Goal: Task Accomplishment & Management: Complete application form

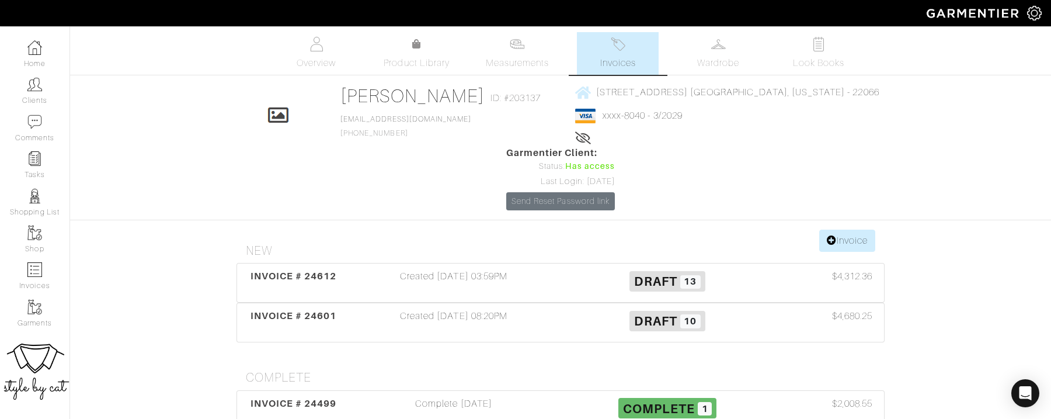
scroll to position [48, 0]
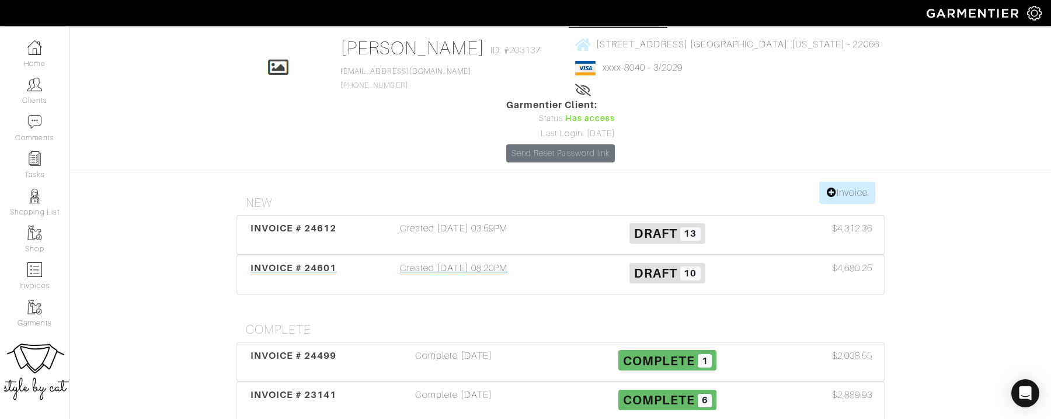
click at [294, 261] on div "INVOICE # 24601" at bounding box center [293, 274] width 107 height 27
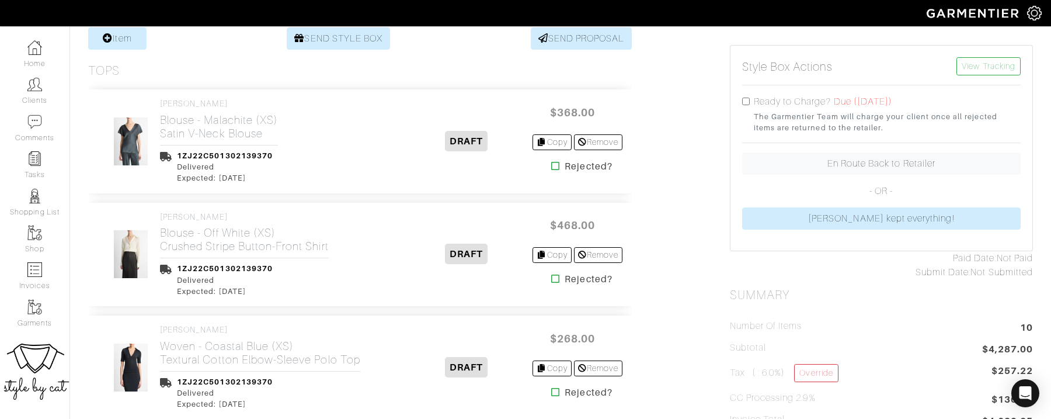
scroll to position [232, 0]
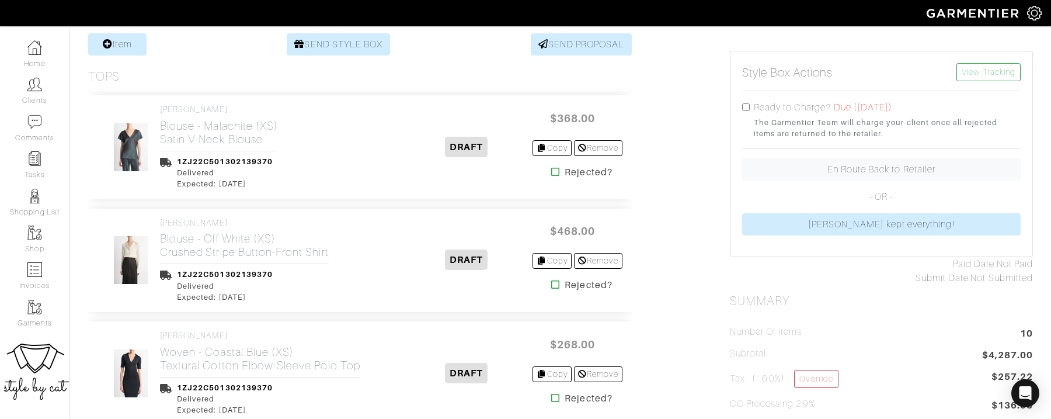
click at [554, 167] on icon at bounding box center [555, 171] width 9 height 9
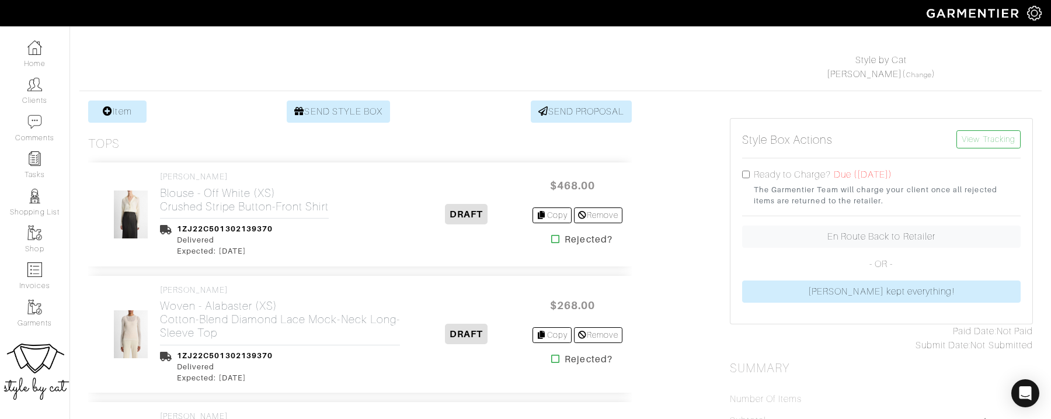
scroll to position [168, 0]
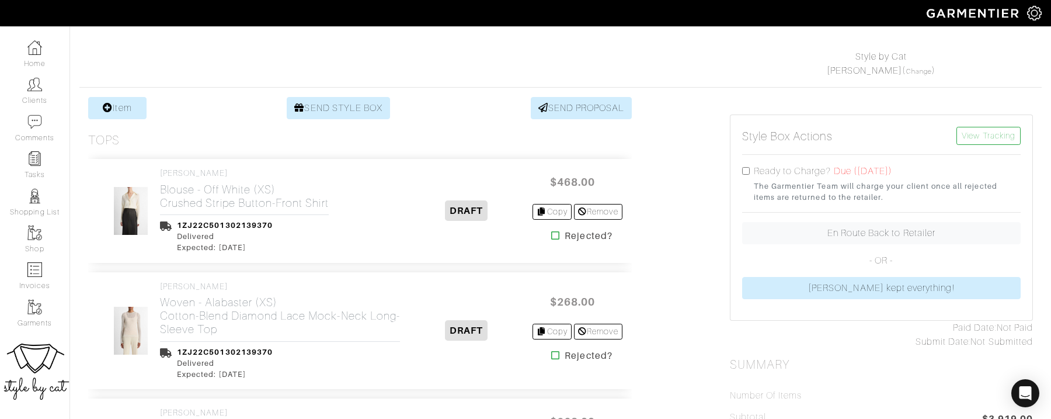
click at [551, 234] on icon at bounding box center [555, 235] width 9 height 9
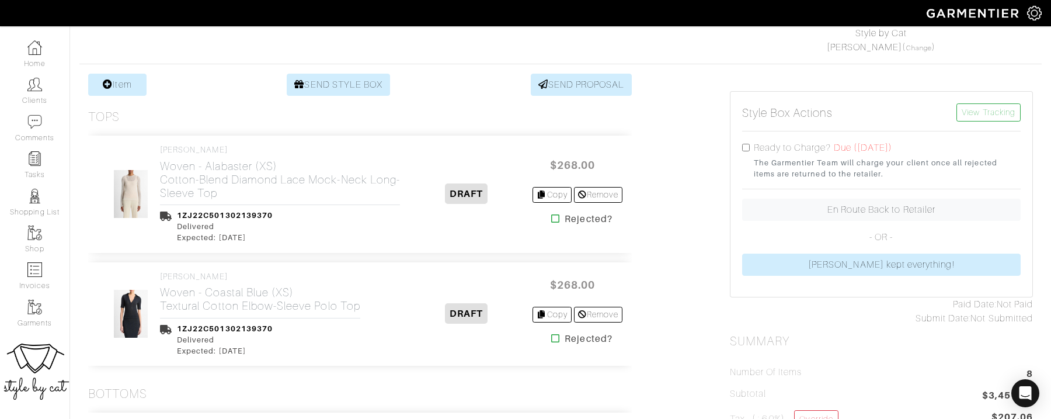
scroll to position [193, 0]
click at [554, 218] on icon at bounding box center [555, 217] width 9 height 9
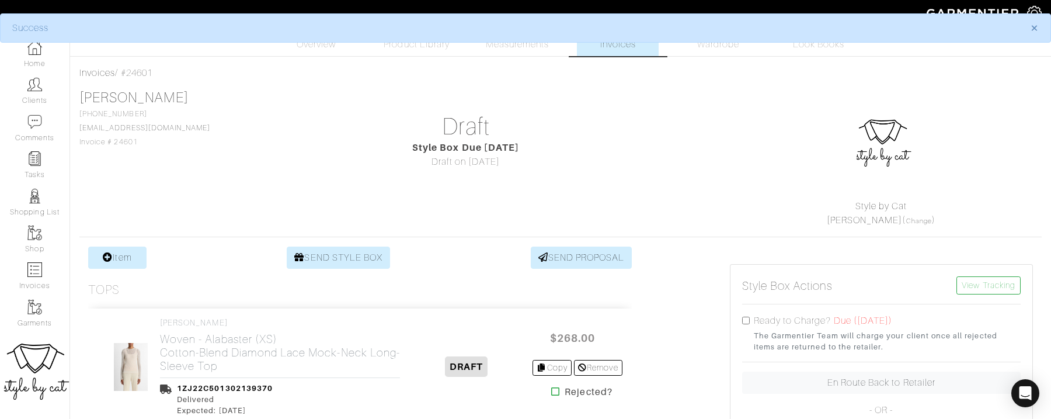
scroll to position [0, 0]
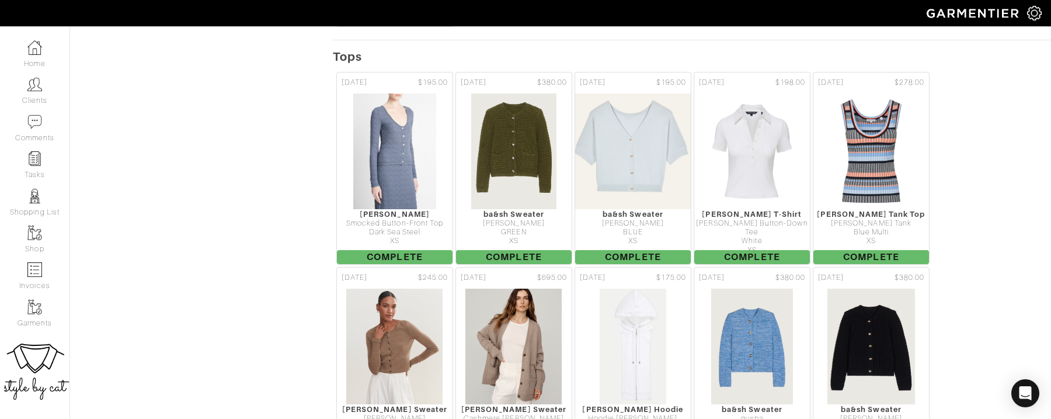
scroll to position [1040, 0]
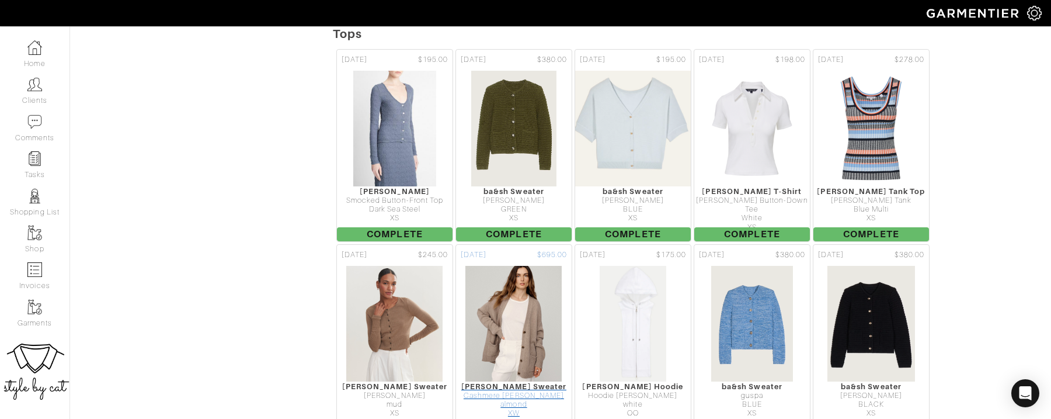
click at [492, 382] on div "[PERSON_NAME] Sweater" at bounding box center [514, 386] width 116 height 9
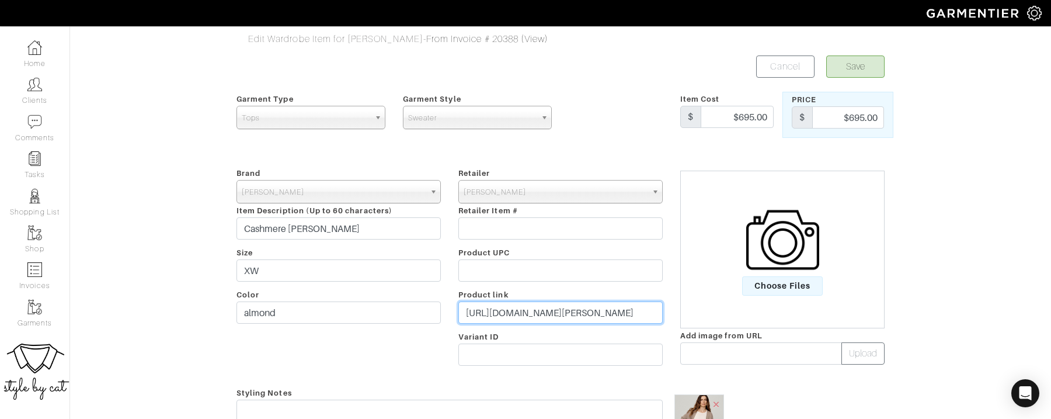
click at [576, 310] on input "https://www.jennikayne.com/products/cashmere-spencer-cardigan-almond" at bounding box center [560, 312] width 204 height 22
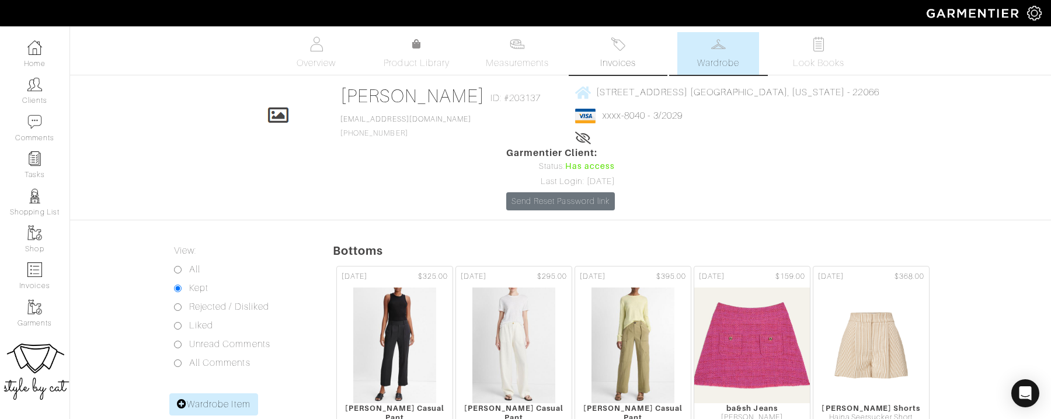
click at [613, 68] on span "Invoices" at bounding box center [618, 63] width 36 height 14
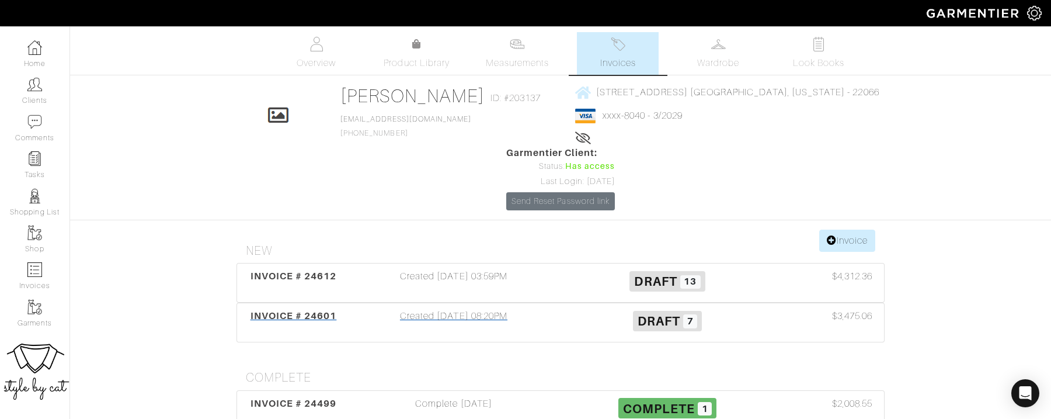
click at [293, 310] on span "INVOICE # 24601" at bounding box center [294, 315] width 86 height 11
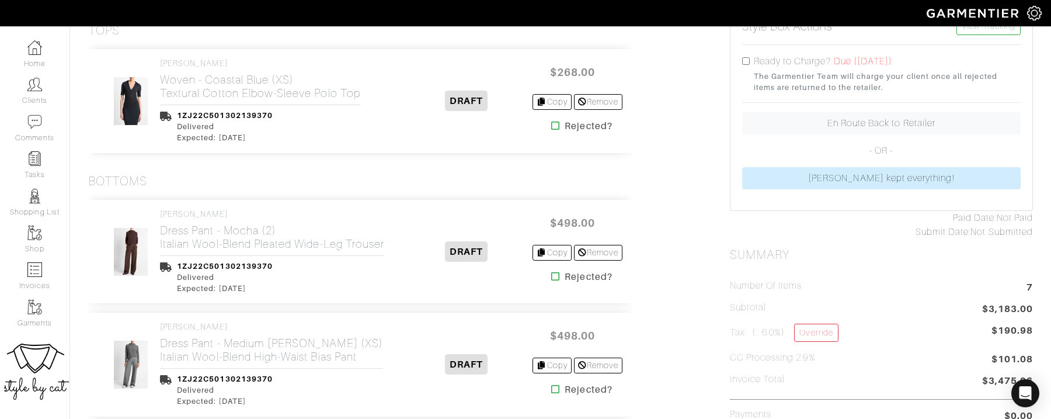
scroll to position [282, 0]
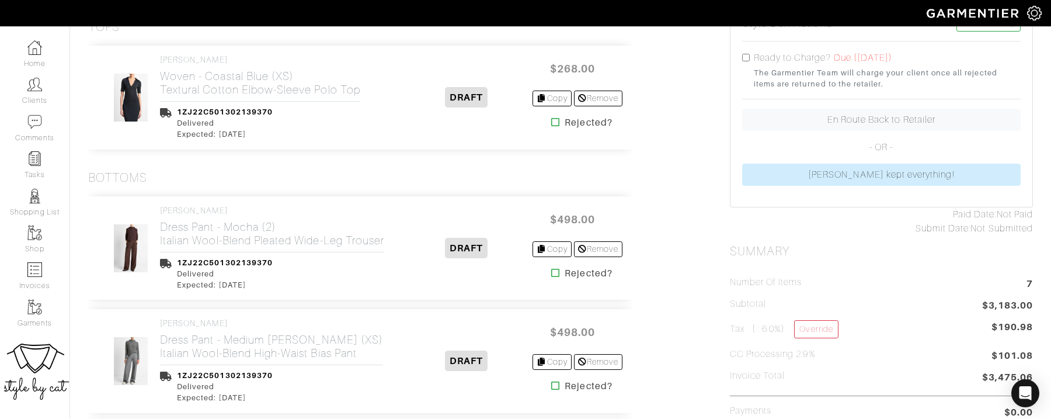
click at [551, 117] on icon at bounding box center [555, 121] width 9 height 9
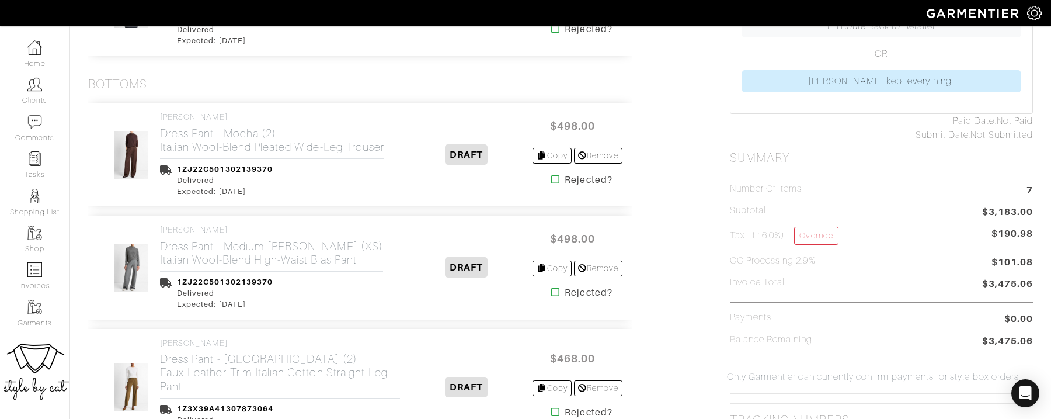
scroll to position [381, 0]
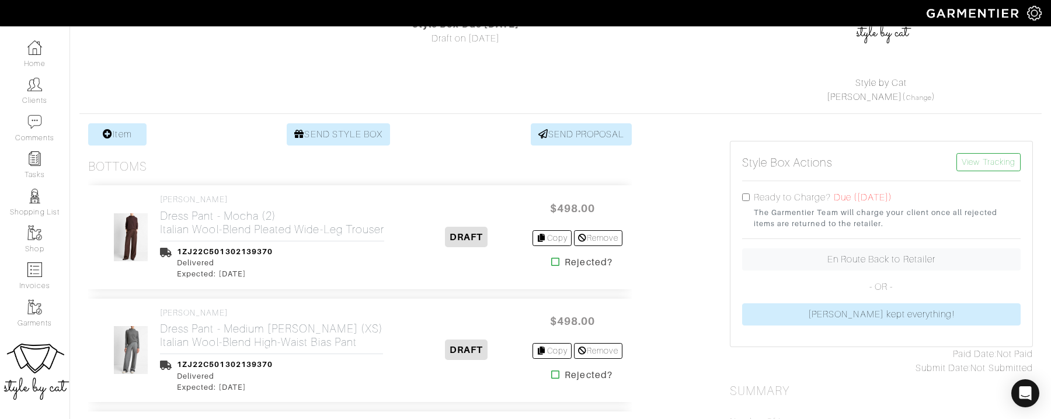
scroll to position [143, 0]
click at [554, 260] on icon at bounding box center [555, 260] width 9 height 9
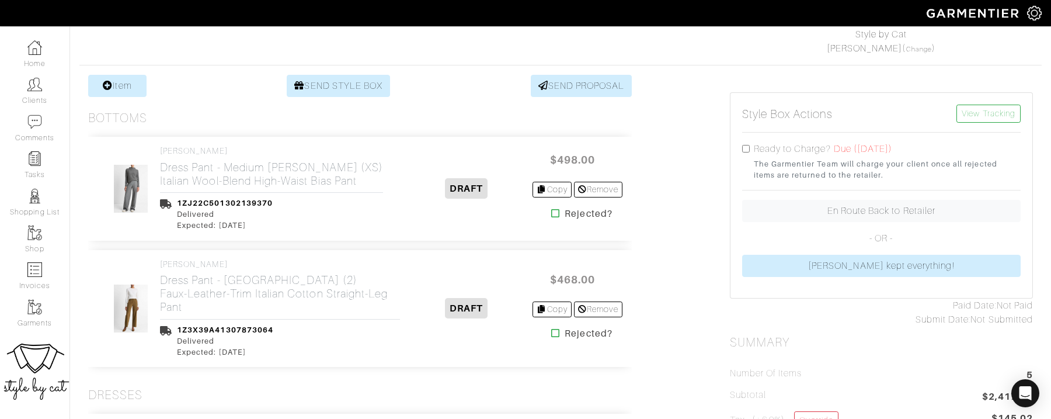
scroll to position [217, 0]
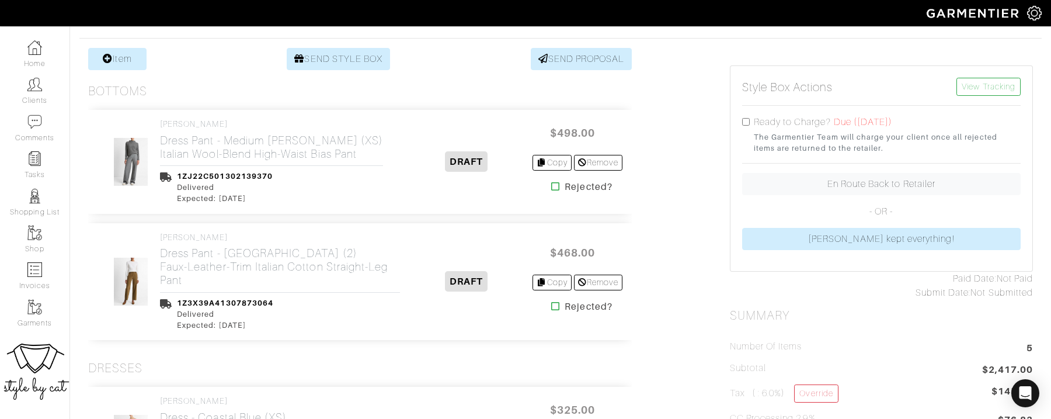
click at [553, 184] on icon at bounding box center [555, 186] width 9 height 9
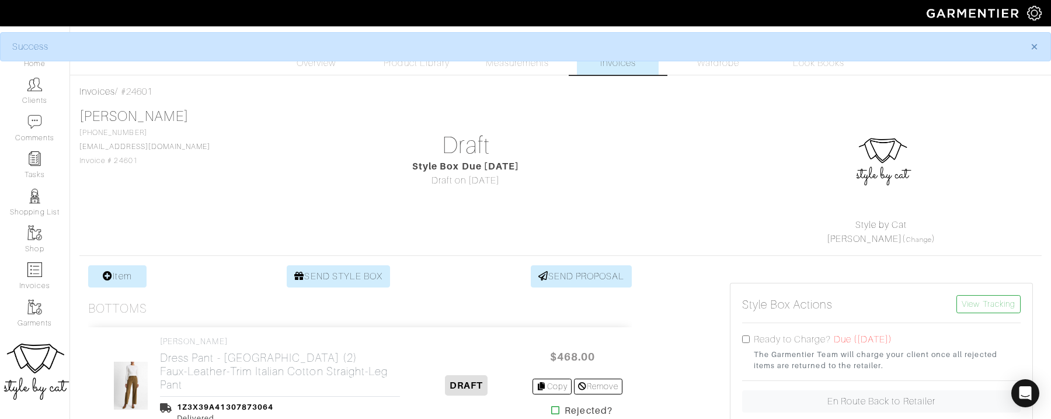
scroll to position [73, 0]
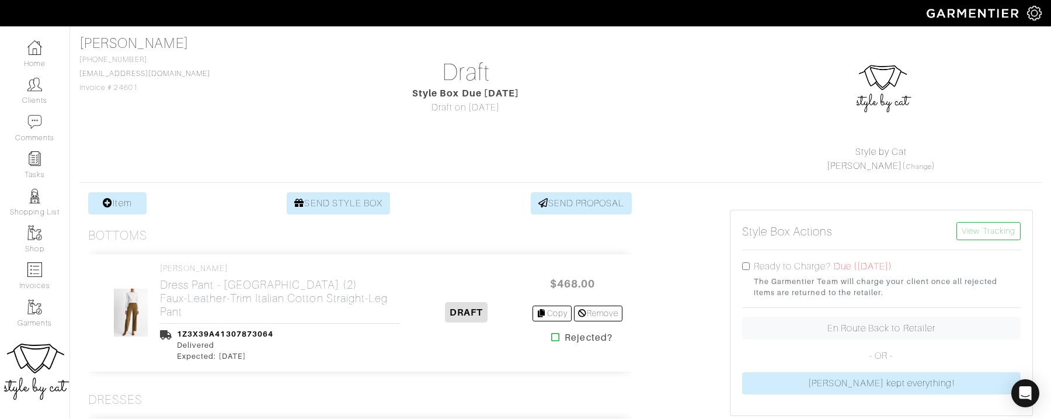
click at [551, 331] on link at bounding box center [555, 338] width 9 height 14
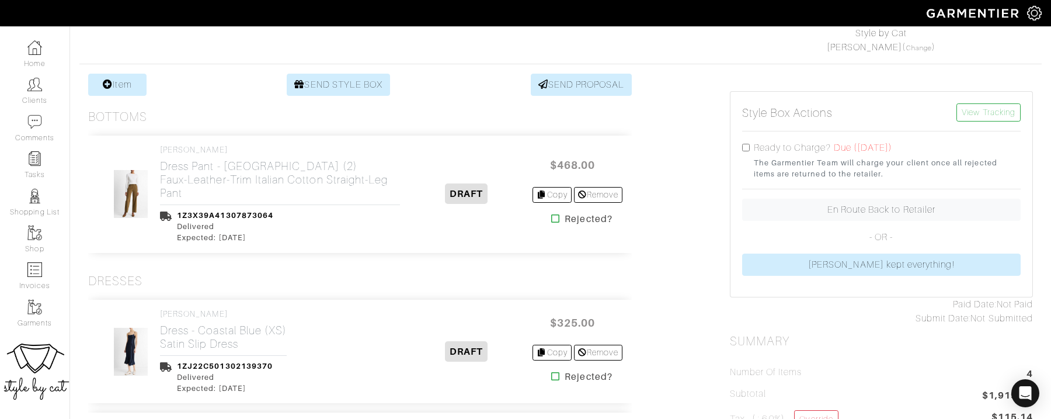
scroll to position [225, 0]
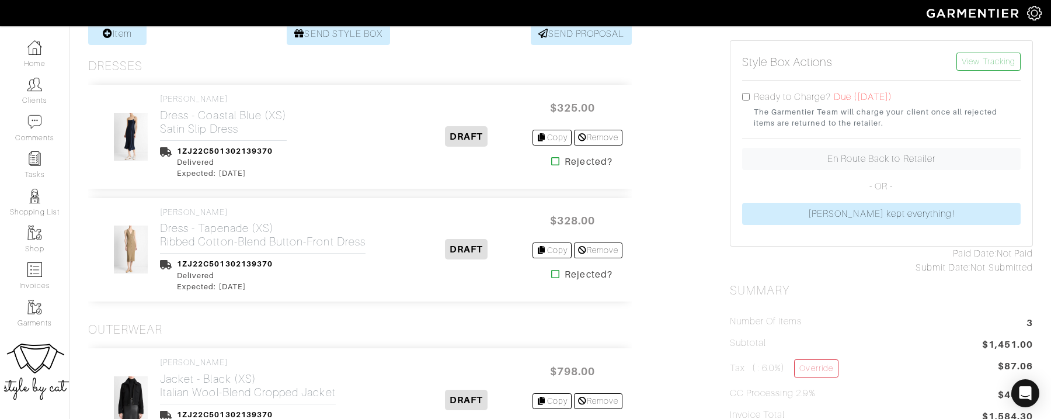
scroll to position [244, 0]
click at [555, 268] on icon at bounding box center [555, 272] width 9 height 9
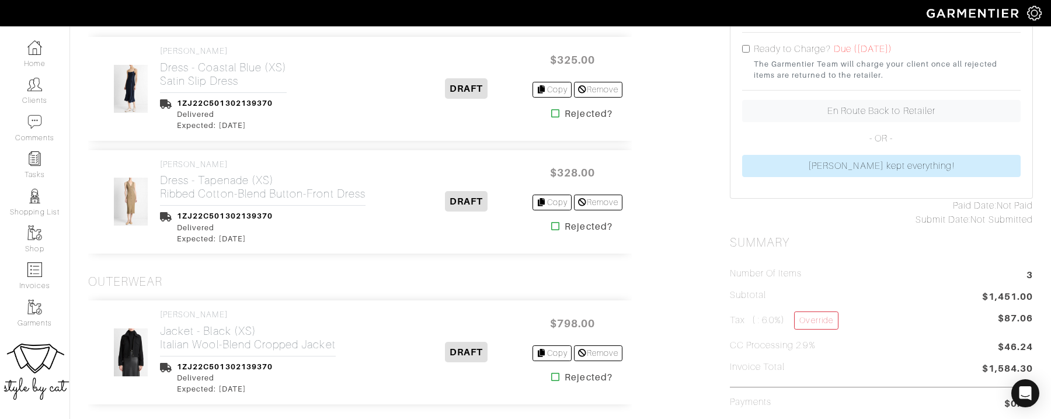
scroll to position [393, 0]
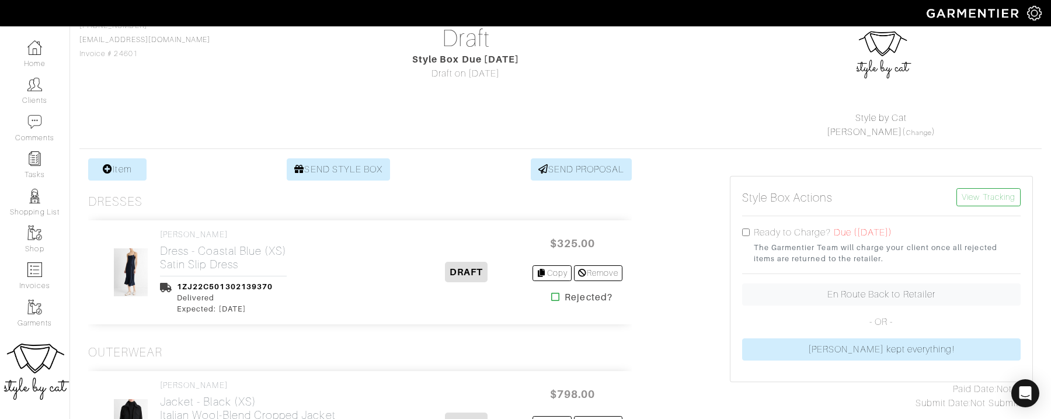
scroll to position [140, 0]
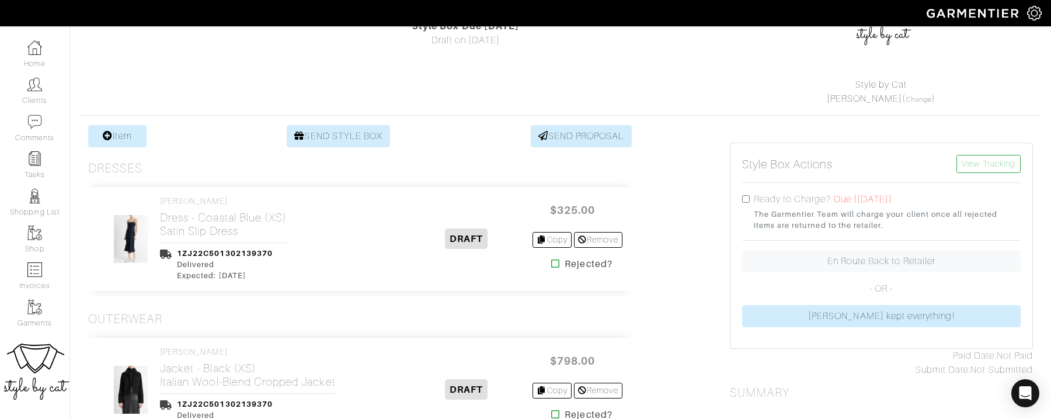
click at [555, 409] on icon at bounding box center [555, 413] width 9 height 9
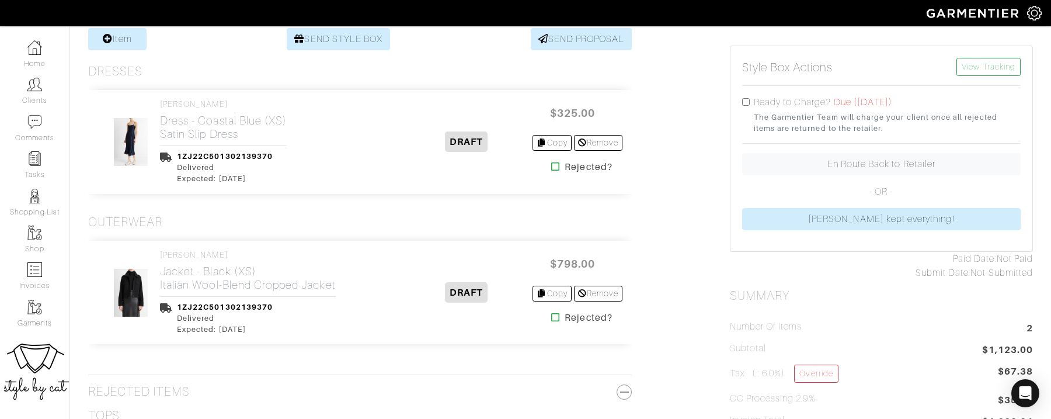
scroll to position [244, 0]
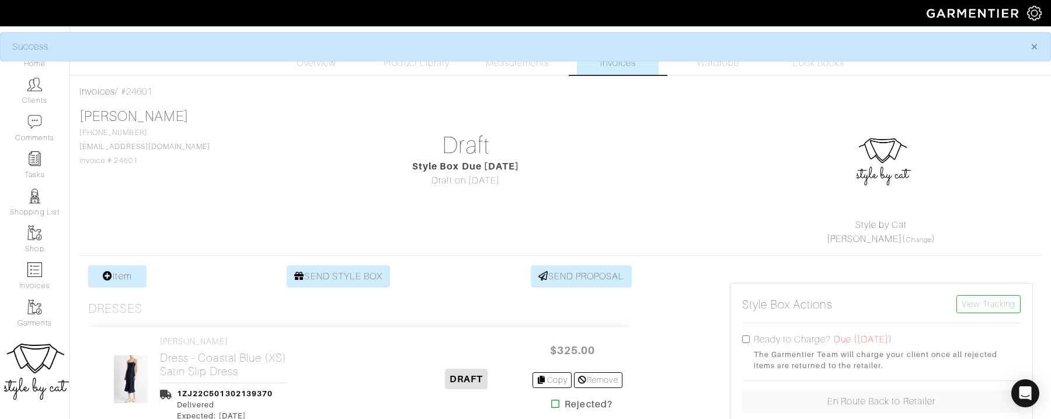
click at [604, 65] on span "Invoices" at bounding box center [618, 63] width 36 height 14
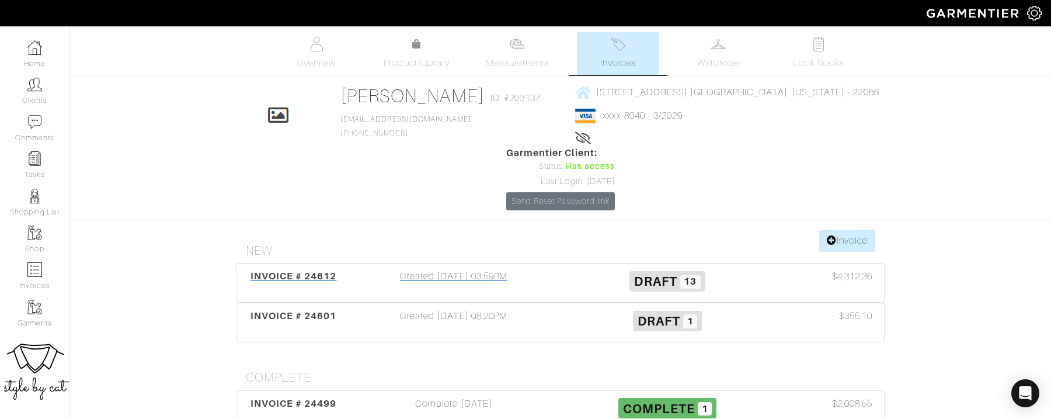
click at [273, 270] on span "INVOICE # 24612" at bounding box center [294, 275] width 86 height 11
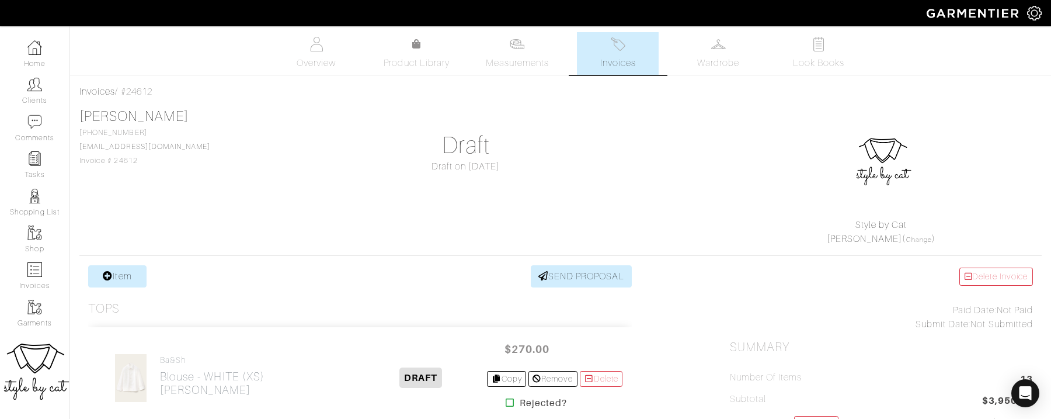
scroll to position [217, 0]
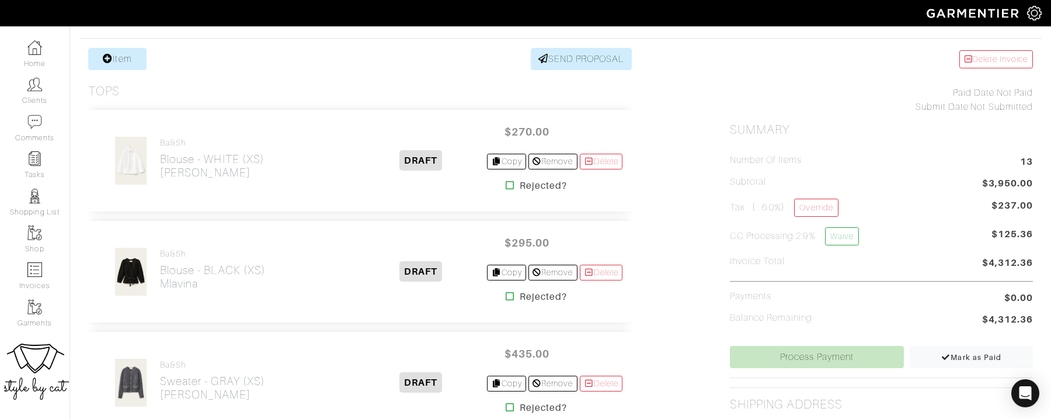
click at [506, 182] on icon at bounding box center [510, 184] width 9 height 9
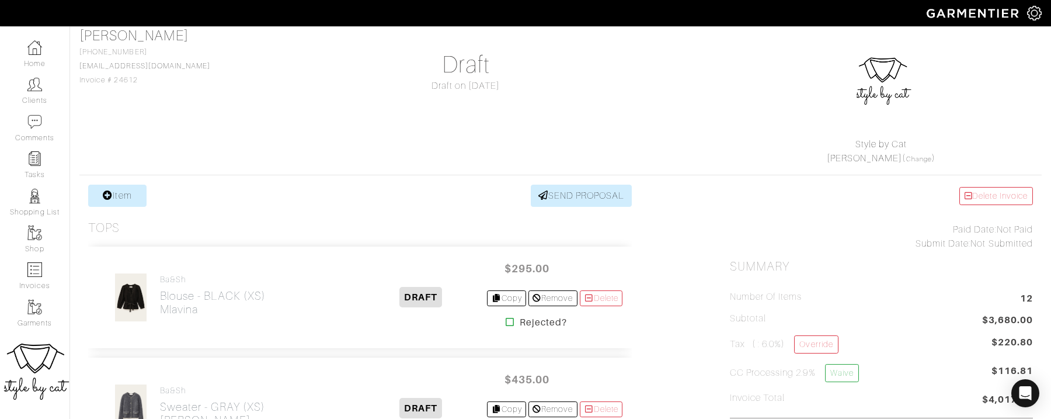
scroll to position [98, 0]
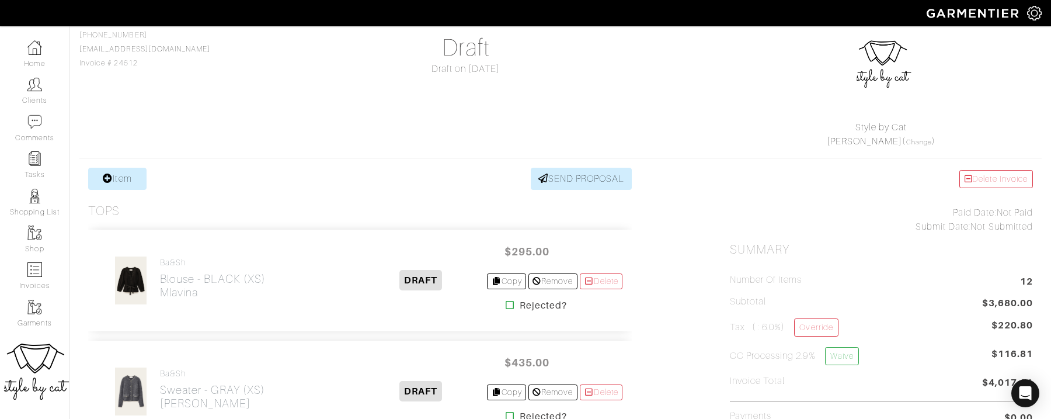
click at [506, 303] on icon at bounding box center [510, 304] width 9 height 9
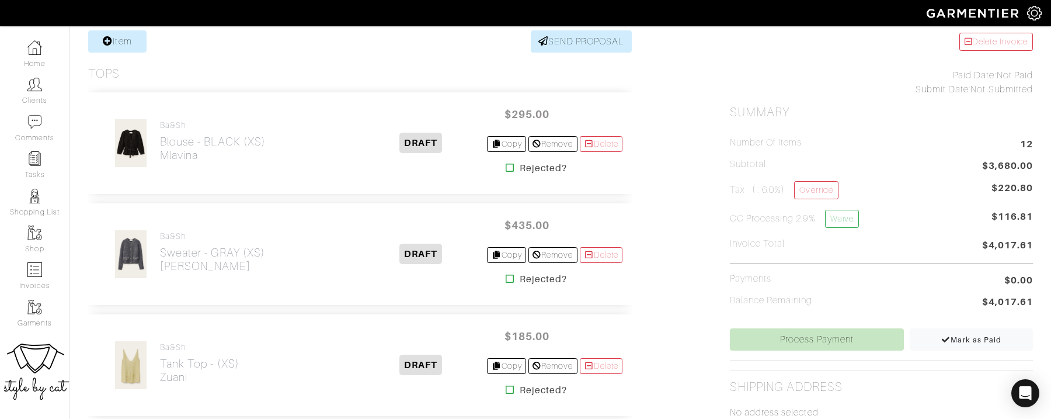
scroll to position [250, 0]
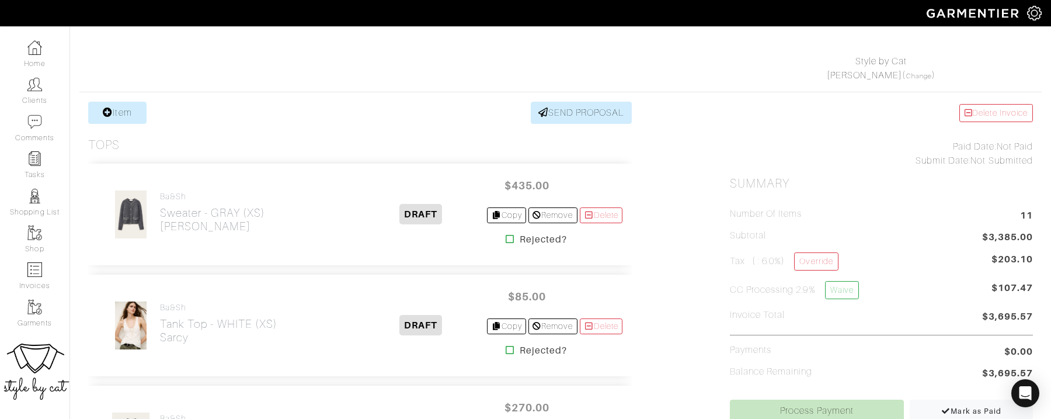
scroll to position [165, 0]
click at [506, 235] on icon at bounding box center [510, 236] width 9 height 9
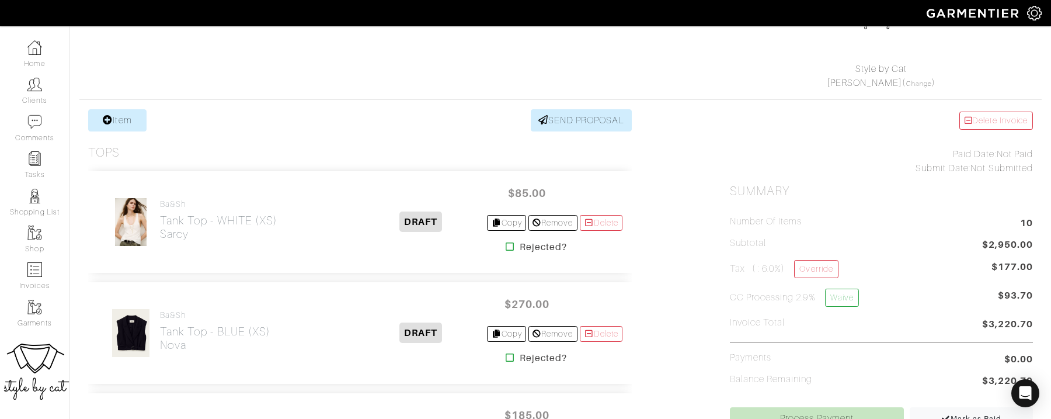
scroll to position [194, 0]
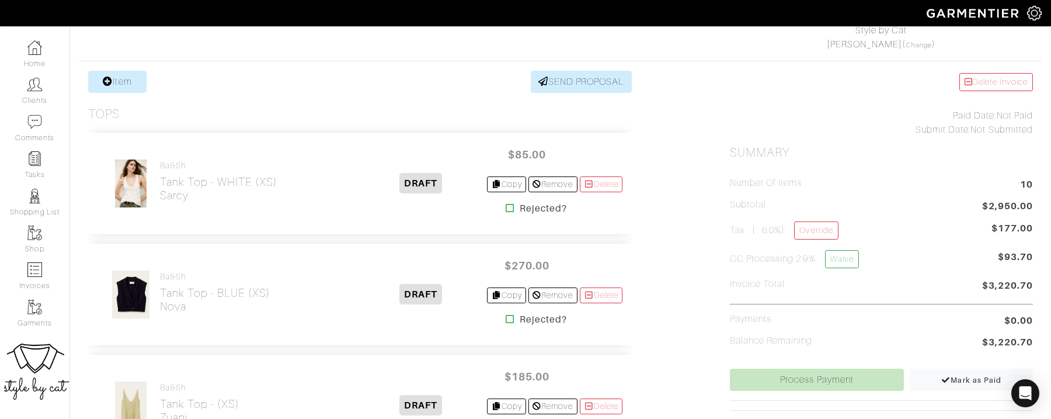
click at [506, 204] on icon at bounding box center [510, 207] width 9 height 9
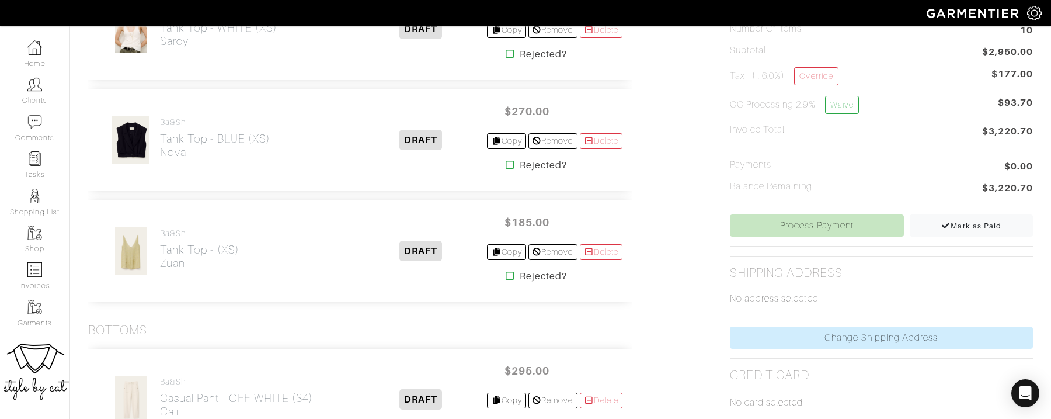
scroll to position [348, 0]
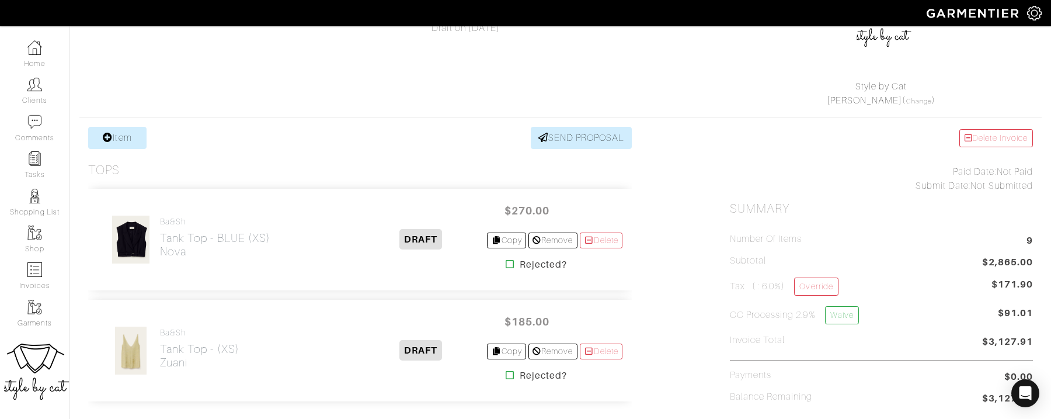
click at [506, 262] on icon at bounding box center [510, 263] width 9 height 9
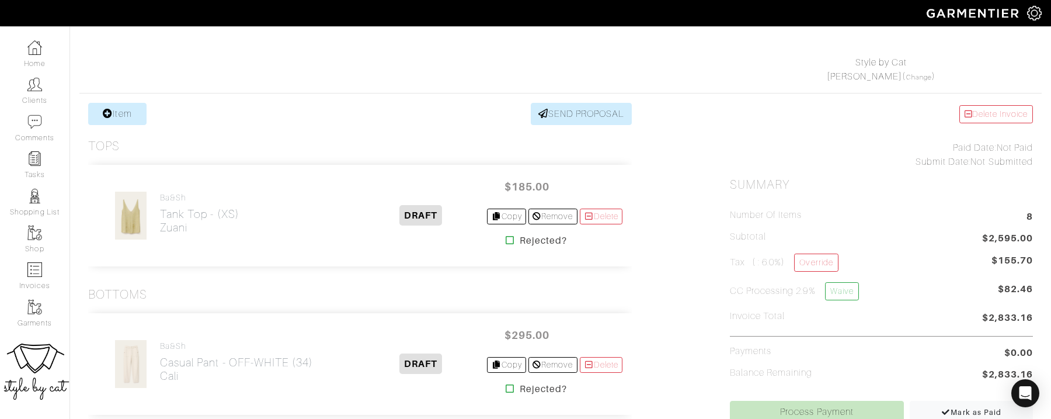
click at [506, 238] on icon at bounding box center [510, 239] width 9 height 9
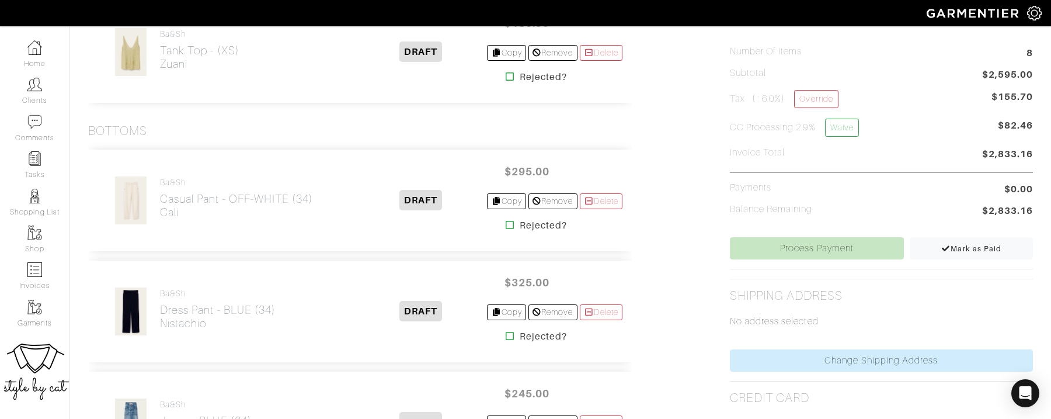
scroll to position [494, 0]
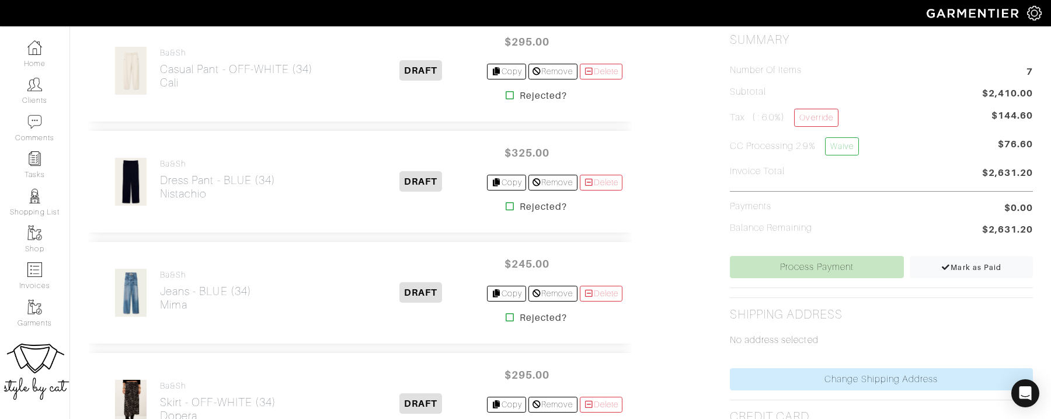
scroll to position [308, 0]
click at [506, 93] on icon at bounding box center [510, 94] width 9 height 9
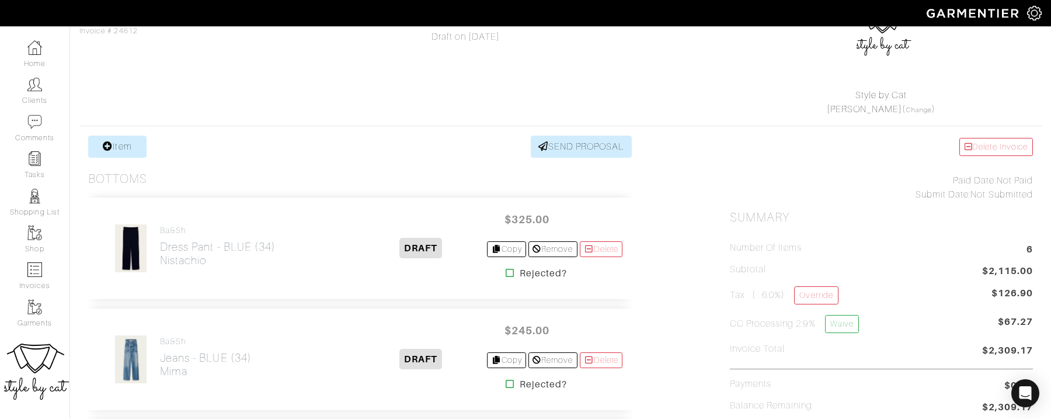
scroll to position [169, 0]
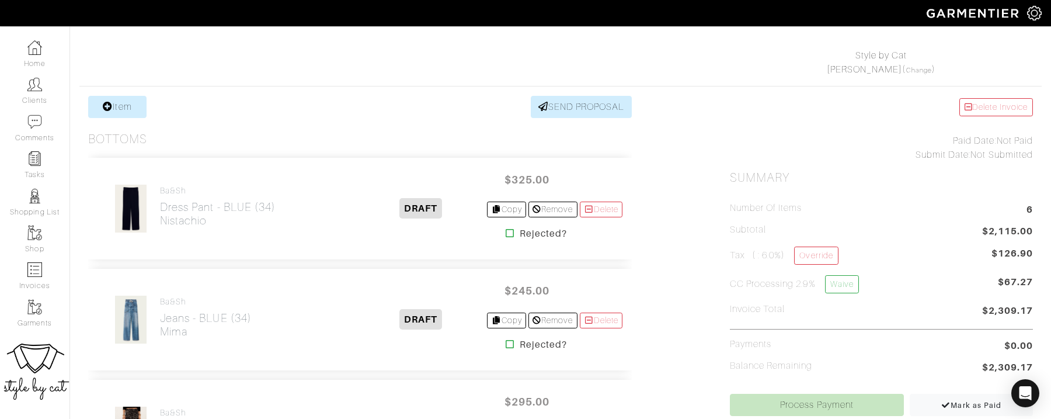
click at [506, 229] on icon at bounding box center [510, 232] width 9 height 9
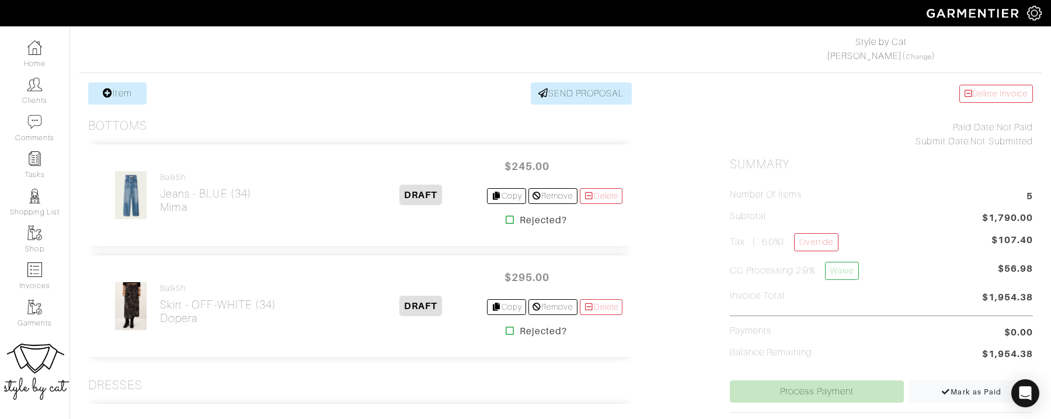
scroll to position [259, 0]
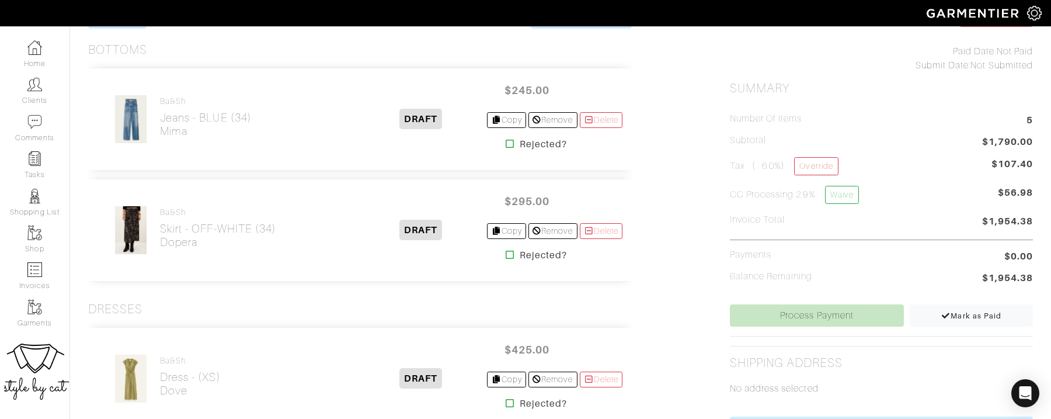
click at [506, 252] on icon at bounding box center [510, 254] width 9 height 9
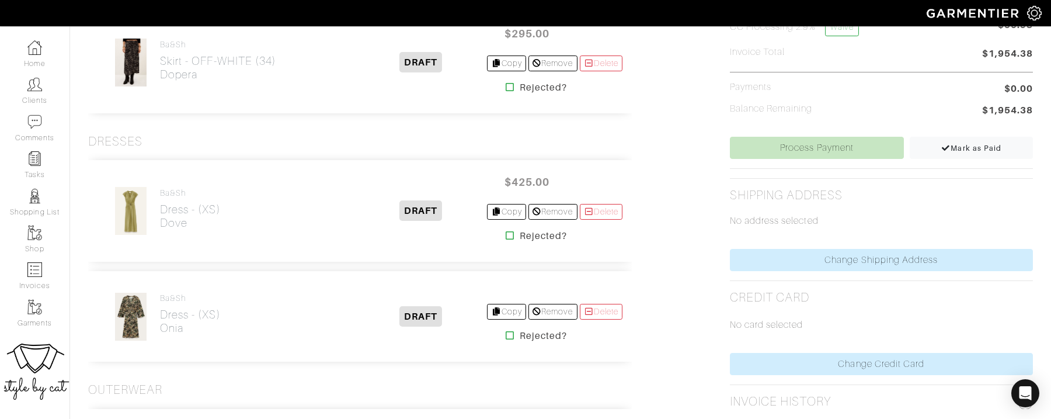
scroll to position [427, 0]
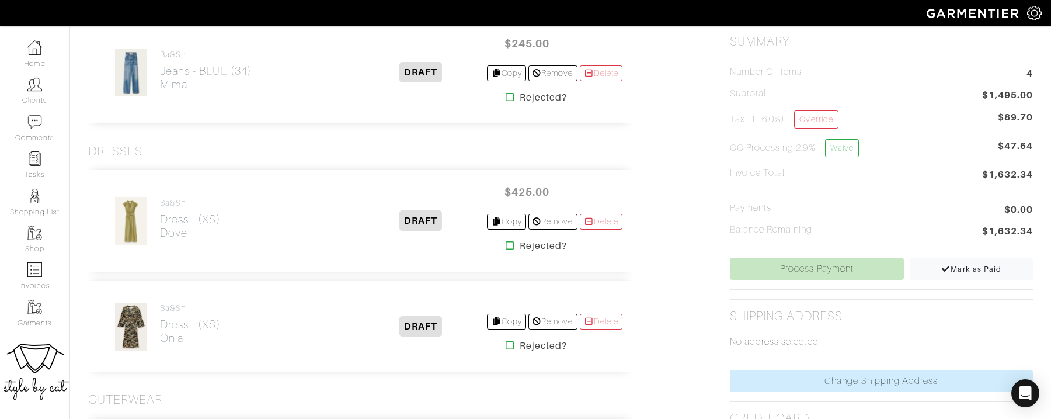
click at [506, 245] on icon at bounding box center [510, 245] width 9 height 9
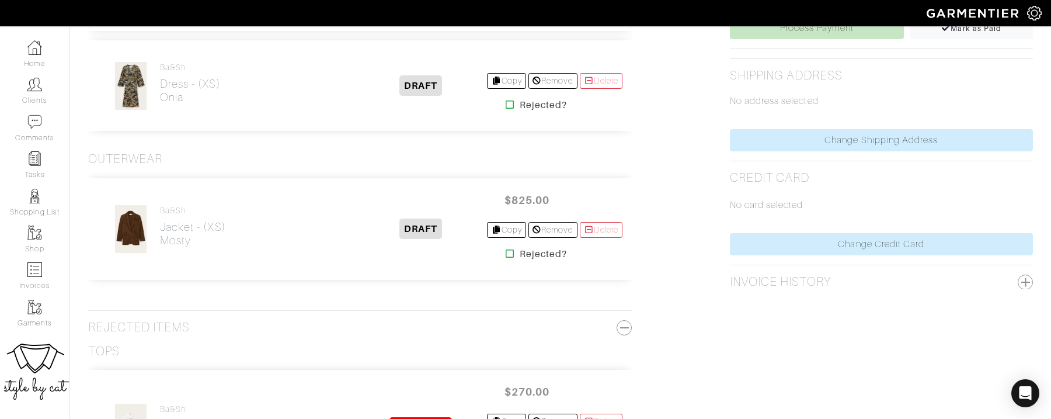
scroll to position [553, 0]
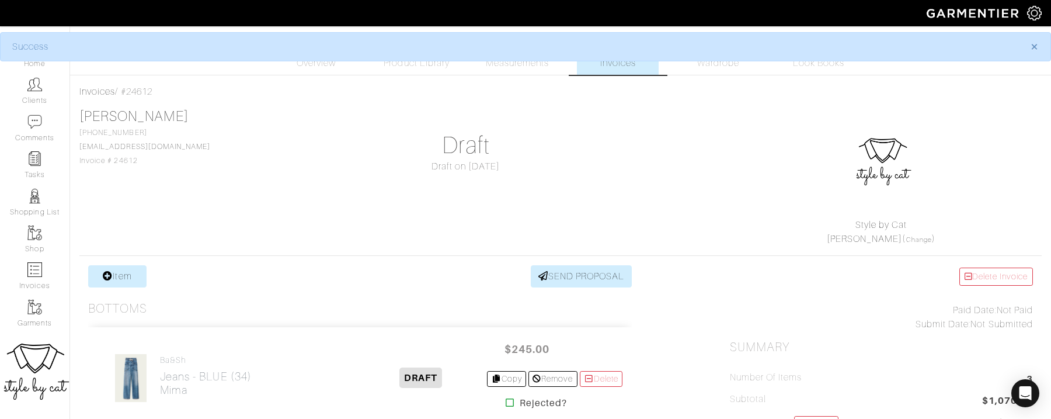
scroll to position [292, 0]
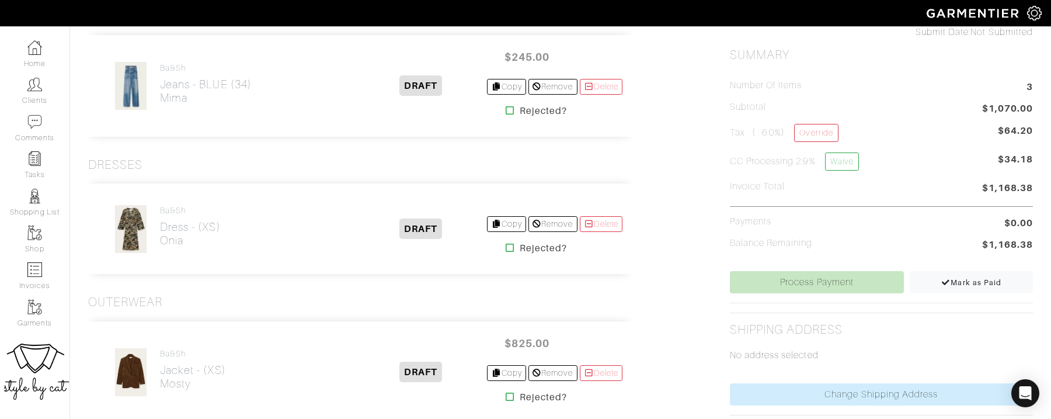
click at [506, 249] on icon at bounding box center [510, 247] width 9 height 9
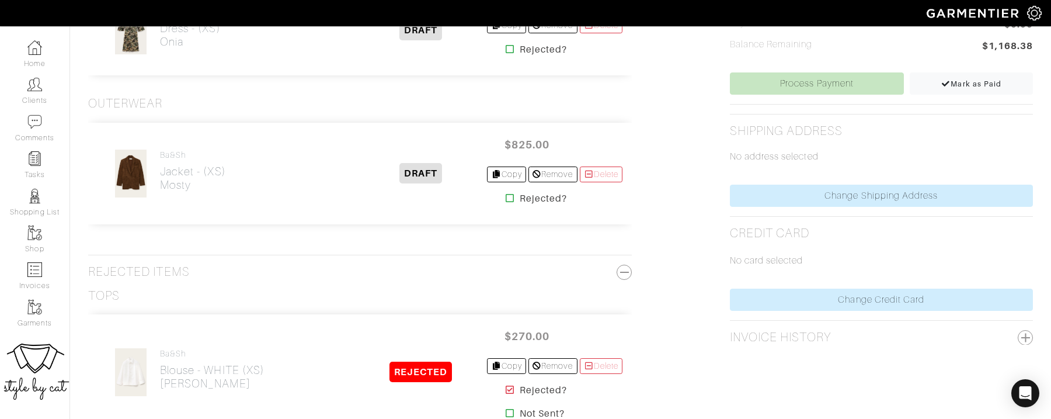
scroll to position [524, 0]
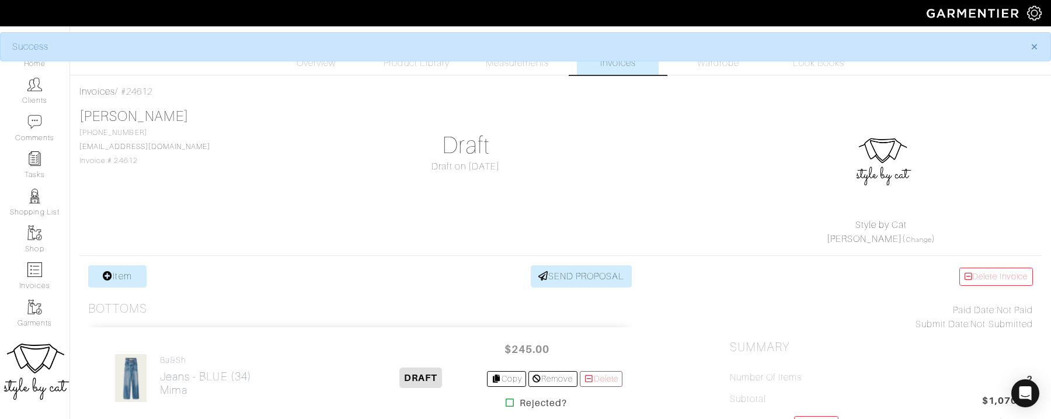
scroll to position [315, 0]
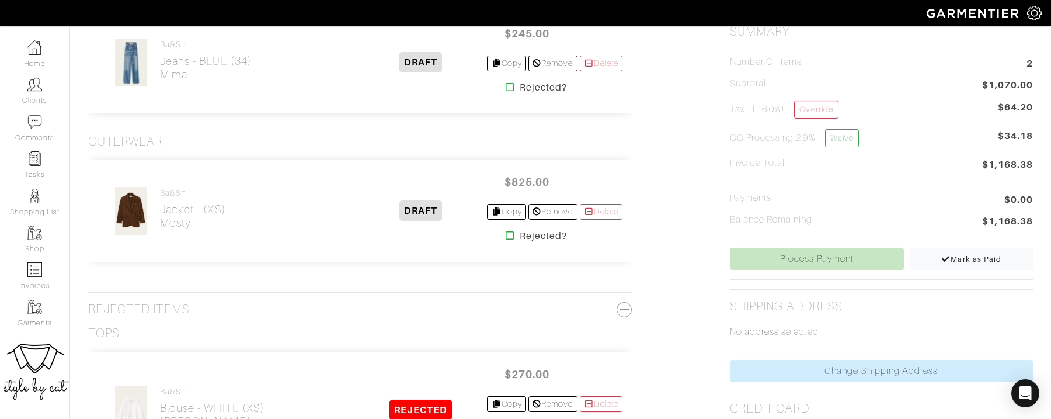
click at [506, 238] on link at bounding box center [510, 236] width 9 height 14
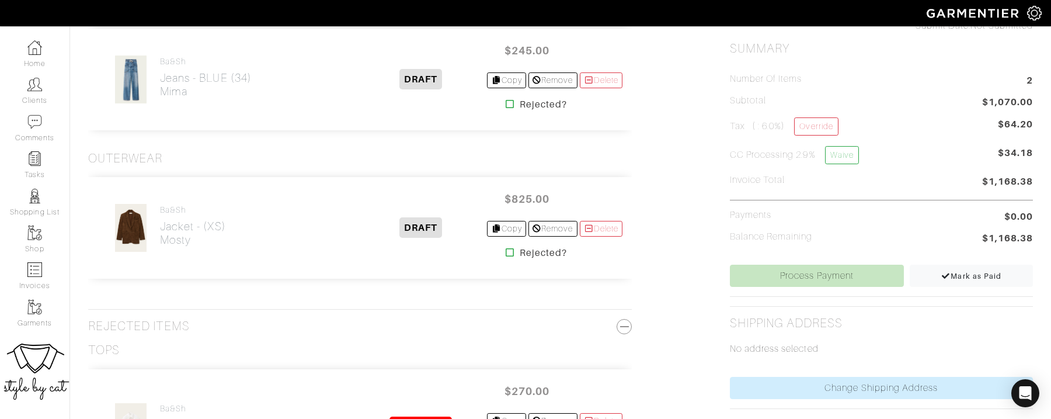
scroll to position [296, 0]
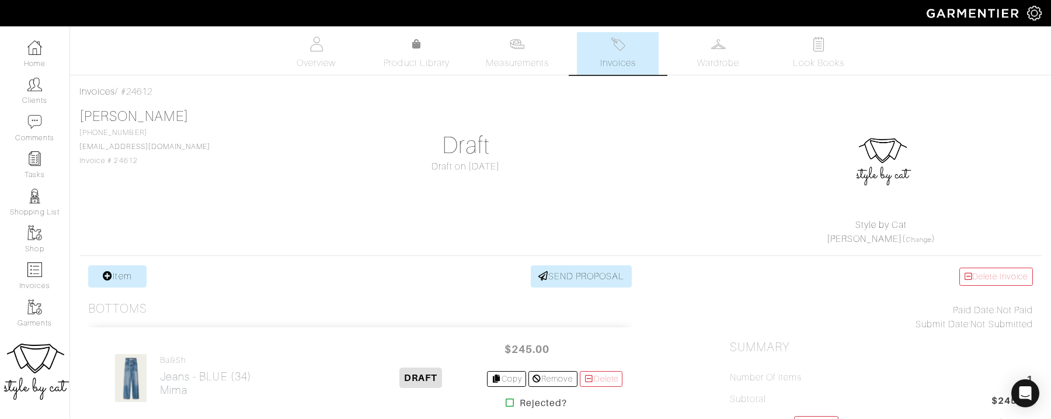
click at [615, 58] on span "Invoices" at bounding box center [618, 63] width 36 height 14
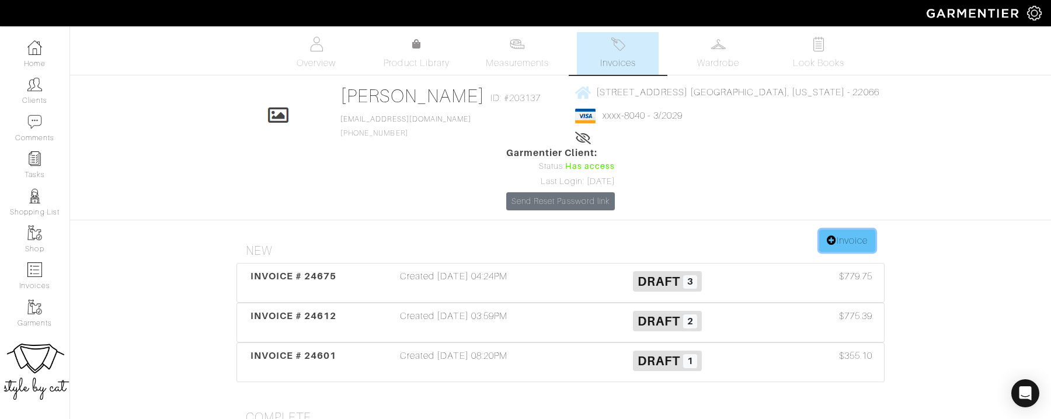
click at [840, 230] on link "Invoice" at bounding box center [847, 241] width 56 height 22
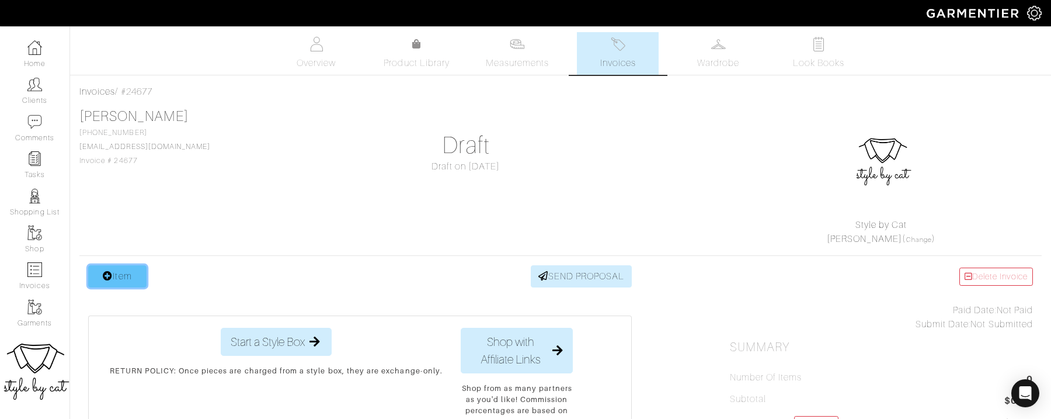
click at [130, 266] on link "Item" at bounding box center [117, 276] width 58 height 22
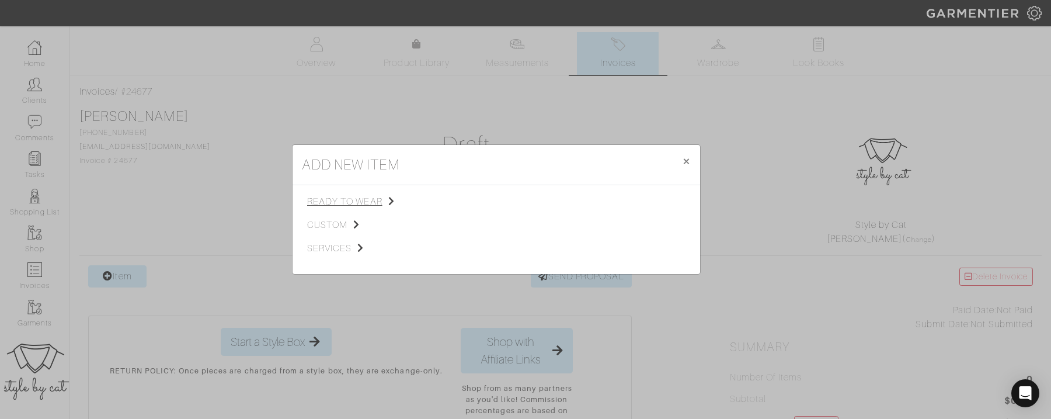
click at [328, 206] on span "ready to wear" at bounding box center [365, 201] width 117 height 14
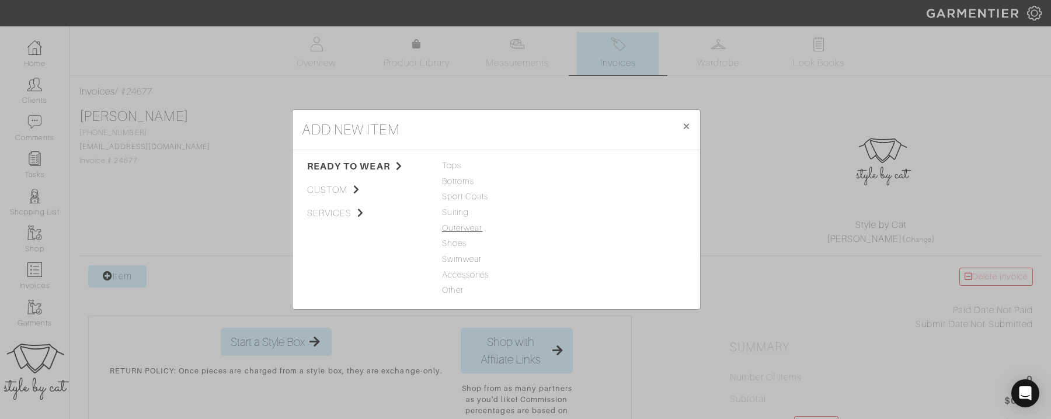
click at [450, 228] on span "Outerwear" at bounding box center [496, 228] width 109 height 13
click at [456, 216] on span "Suiting" at bounding box center [496, 212] width 109 height 13
click at [456, 229] on span "Outerwear" at bounding box center [496, 228] width 109 height 13
click at [456, 192] on span "Sport Coats" at bounding box center [496, 196] width 109 height 13
click at [454, 216] on span "Suiting" at bounding box center [496, 212] width 109 height 13
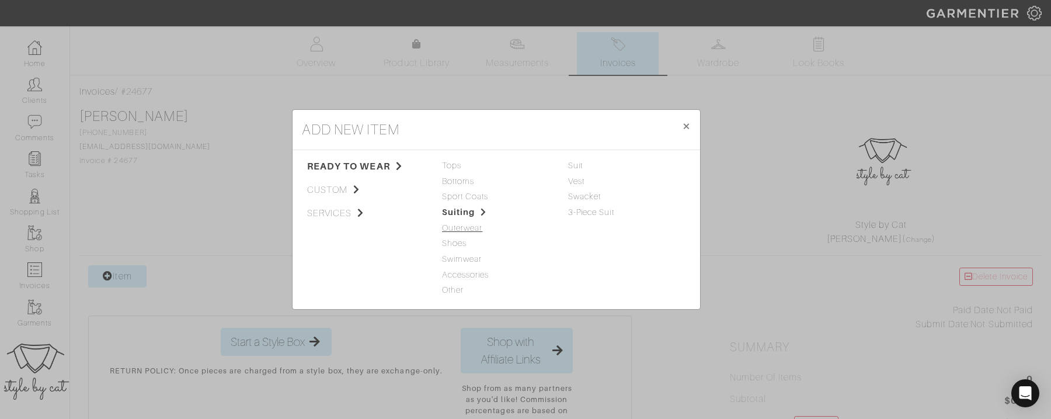
click at [454, 230] on span "Outerwear" at bounding box center [496, 228] width 109 height 13
click at [576, 168] on link "Jacket" at bounding box center [581, 165] width 26 height 9
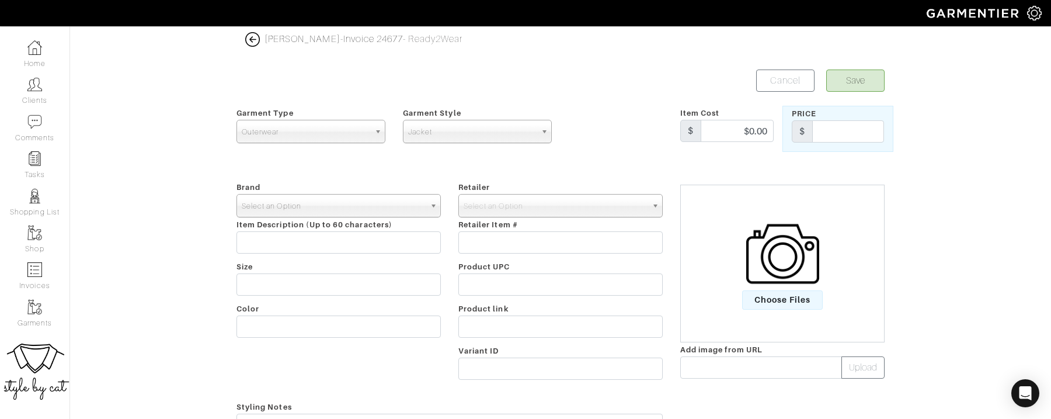
click at [288, 211] on span "Select an Option" at bounding box center [333, 205] width 183 height 23
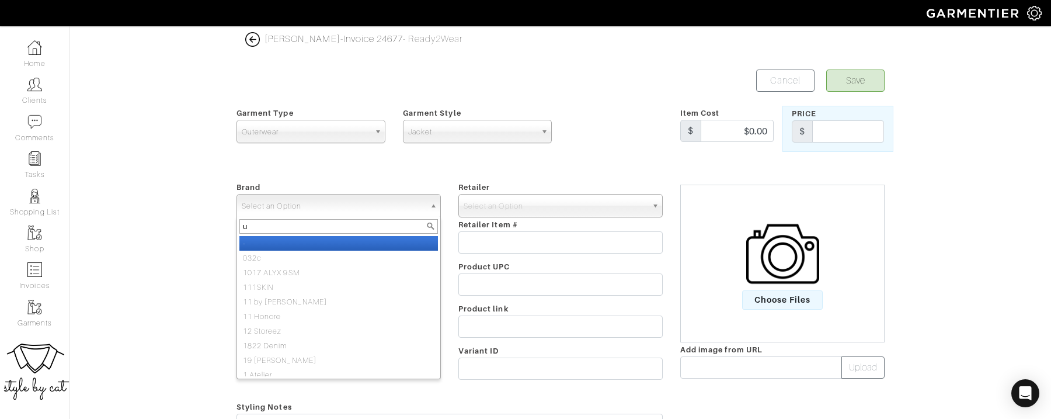
type input "us"
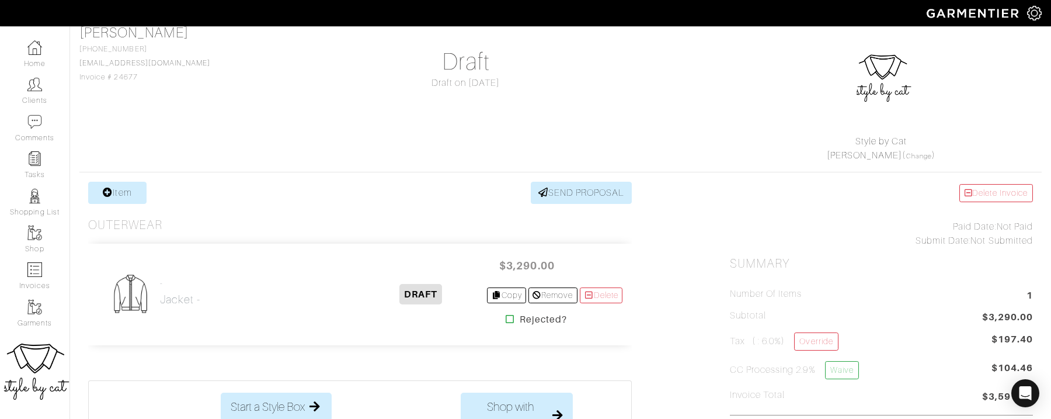
scroll to position [91, 0]
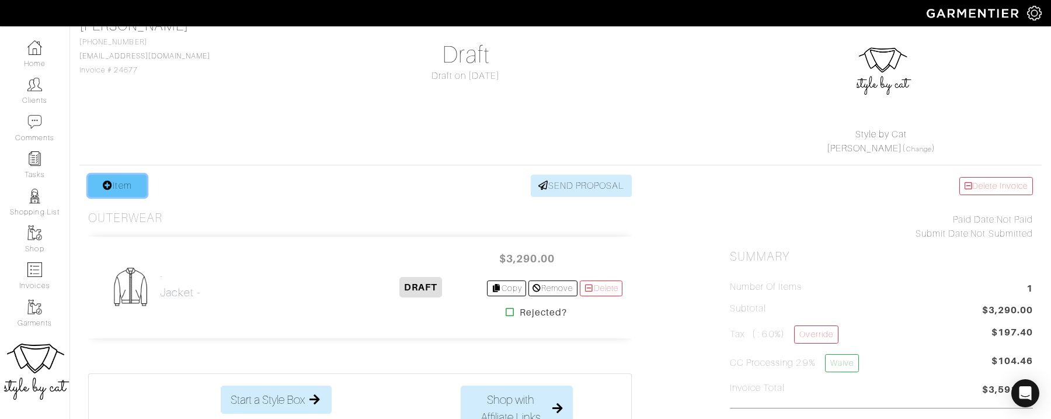
click at [131, 195] on link "Item" at bounding box center [117, 186] width 58 height 22
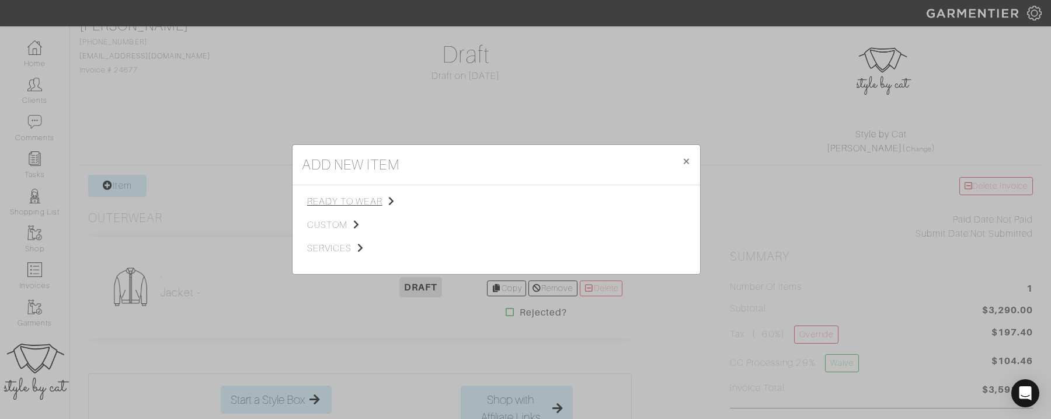
click at [357, 201] on span "ready to wear" at bounding box center [365, 201] width 117 height 14
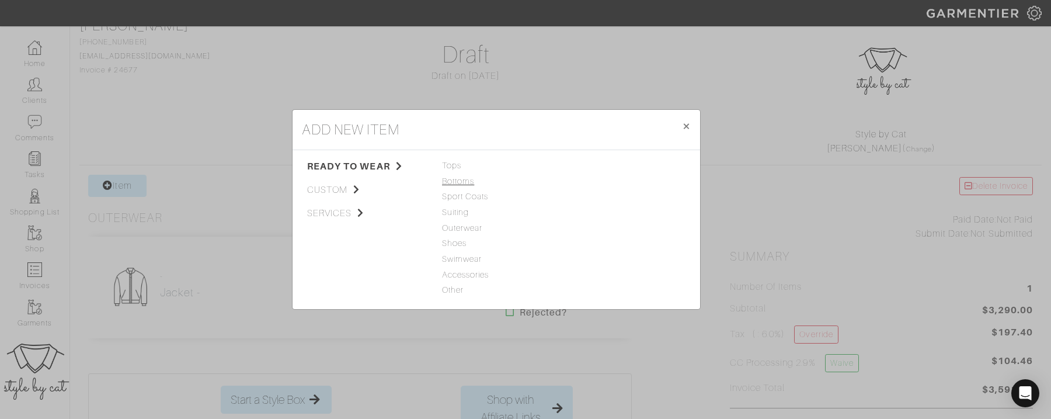
click at [471, 182] on span "Bottoms" at bounding box center [496, 181] width 109 height 13
click at [591, 169] on link "Jeans" at bounding box center [579, 165] width 23 height 9
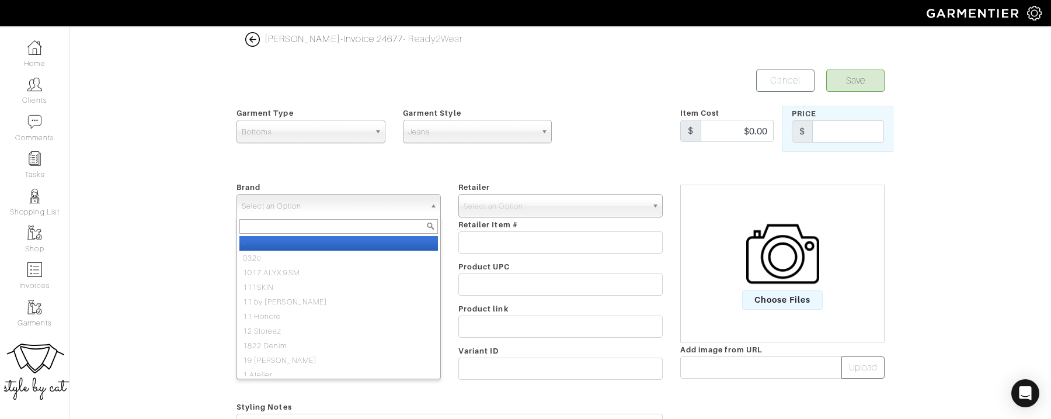
click at [293, 207] on span "Select an Option" at bounding box center [333, 205] width 183 height 23
click at [286, 242] on li "-" at bounding box center [338, 243] width 199 height 15
select select "-"
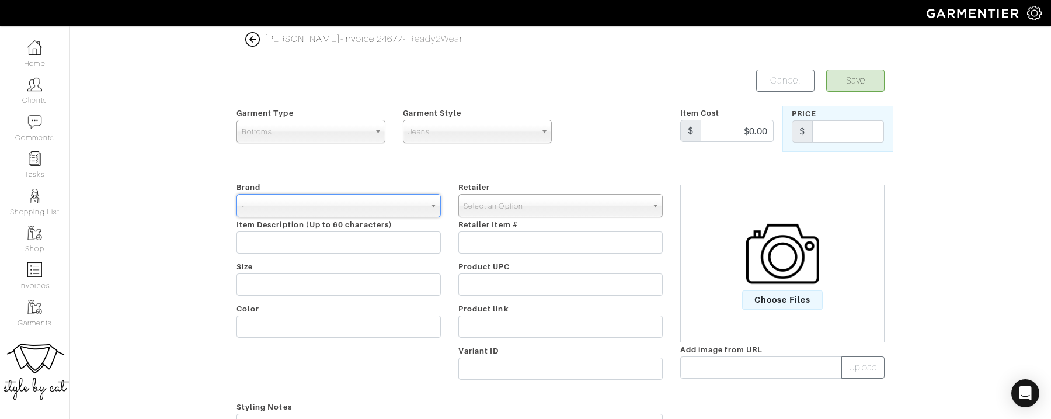
click at [520, 201] on span "Select an Option" at bounding box center [555, 205] width 183 height 23
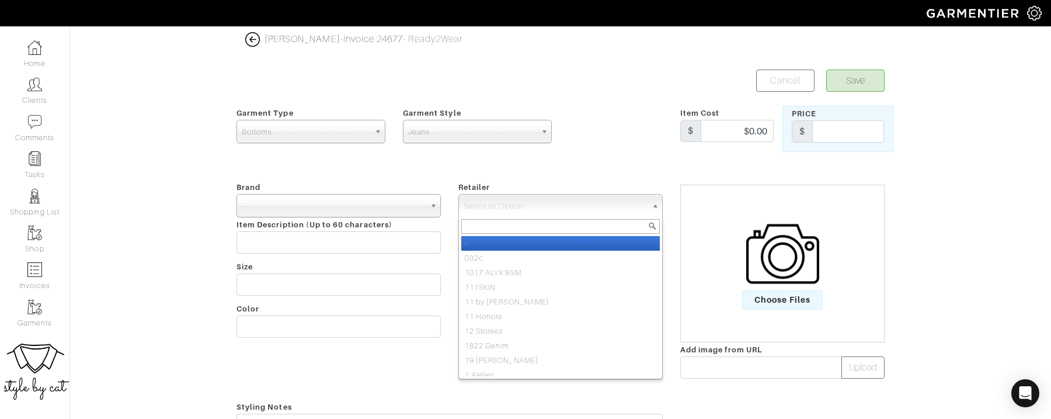
click at [508, 238] on li "-" at bounding box center [560, 243] width 199 height 15
select select "6380"
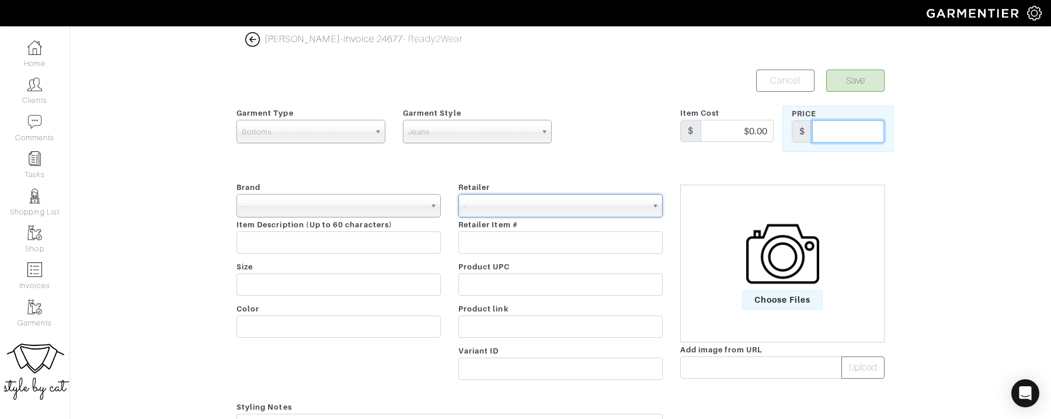
click at [828, 131] on input "text" at bounding box center [848, 131] width 72 height 22
type input "1230"
click at [871, 74] on button "Save" at bounding box center [855, 81] width 58 height 22
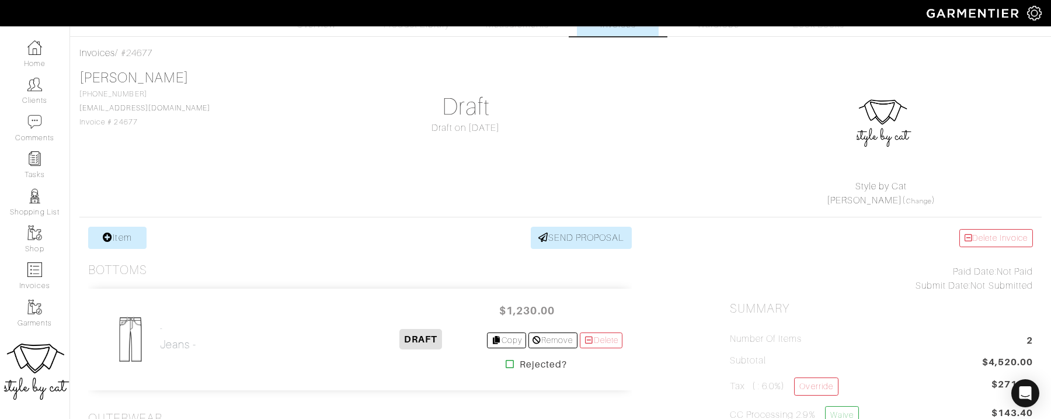
scroll to position [15, 0]
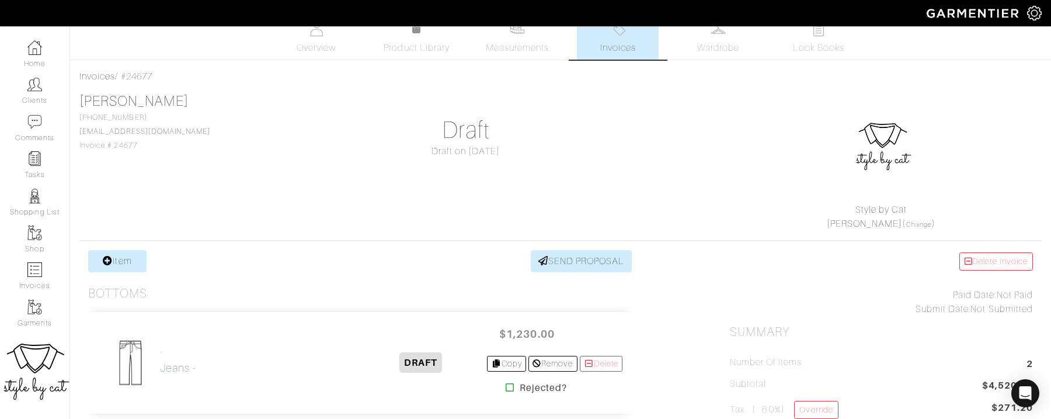
click at [606, 60] on link "Invoices" at bounding box center [618, 38] width 82 height 43
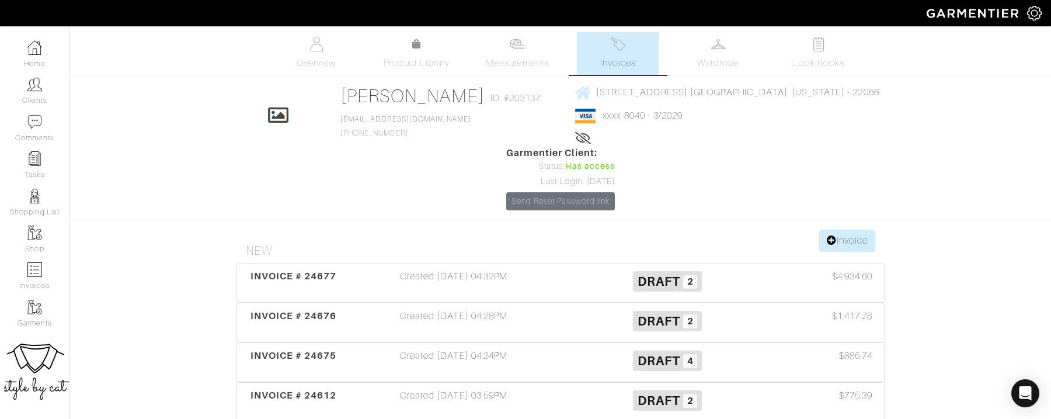
click at [649, 50] on link "Invoices" at bounding box center [618, 53] width 82 height 43
